Goal: Task Accomplishment & Management: Manage account settings

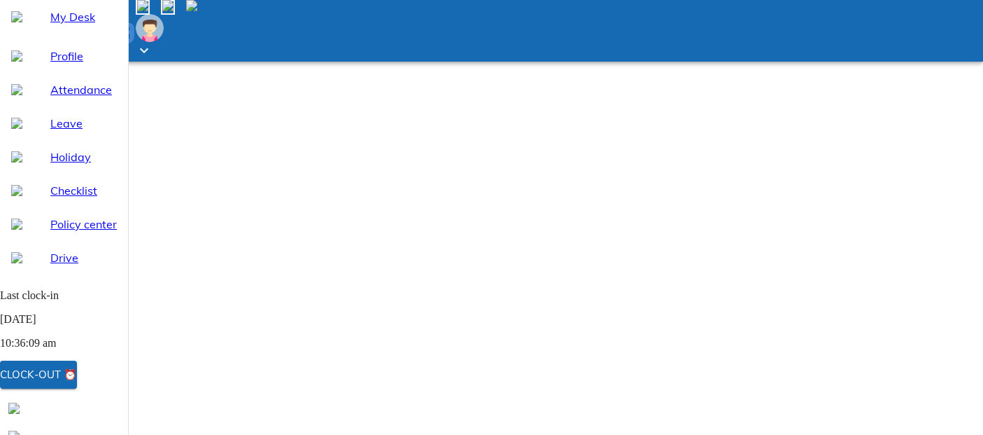
select select "9"
click at [77, 379] on span "Clock-out ⏰" at bounding box center [38, 374] width 77 height 18
click at [71, 25] on span "My Desk" at bounding box center [83, 16] width 66 height 17
click at [77, 374] on div "Clock-out ⏰" at bounding box center [38, 374] width 77 height 18
click at [62, 98] on span "Attendance" at bounding box center [83, 89] width 66 height 17
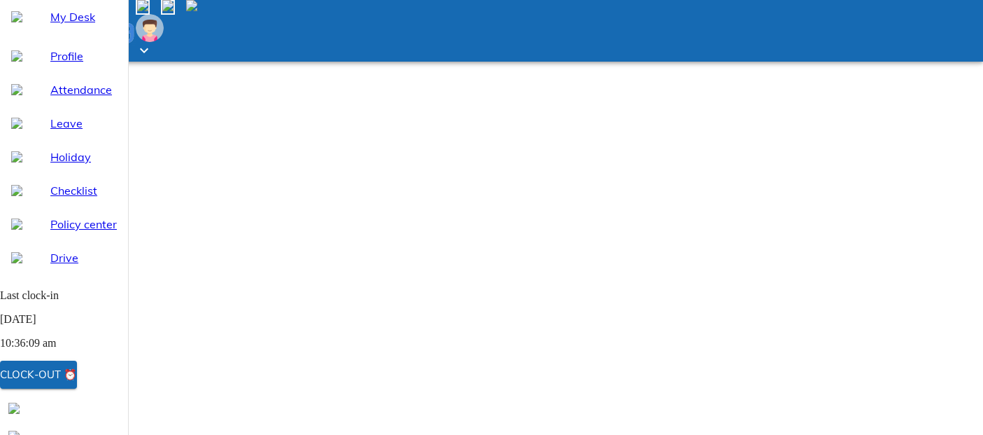
select select "9"
click at [68, 376] on div "Clock-out ⏰" at bounding box center [38, 374] width 77 height 18
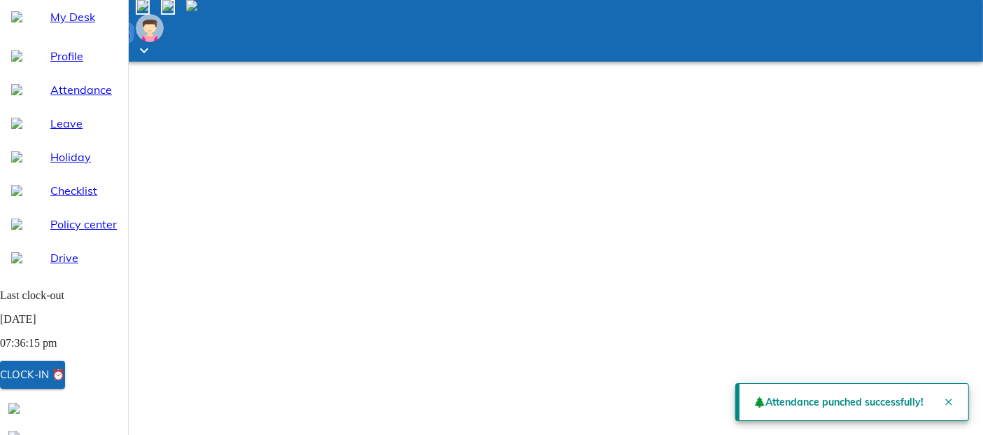
click at [83, 72] on ul "Profile Attendance Leave Holiday Checklist Policy center Drive Letters" at bounding box center [64, 174] width 128 height 280
click at [78, 25] on span "My Desk" at bounding box center [83, 16] width 66 height 17
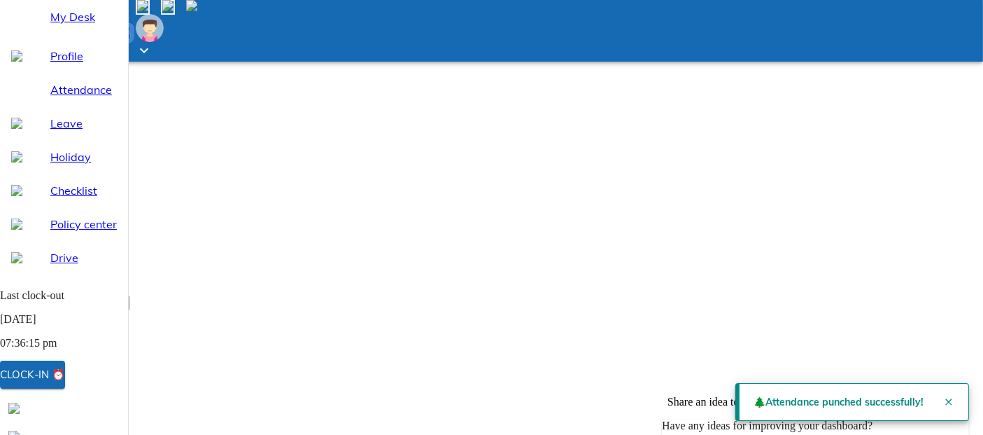
scroll to position [155, 0]
